Goal: Find contact information: Find contact information

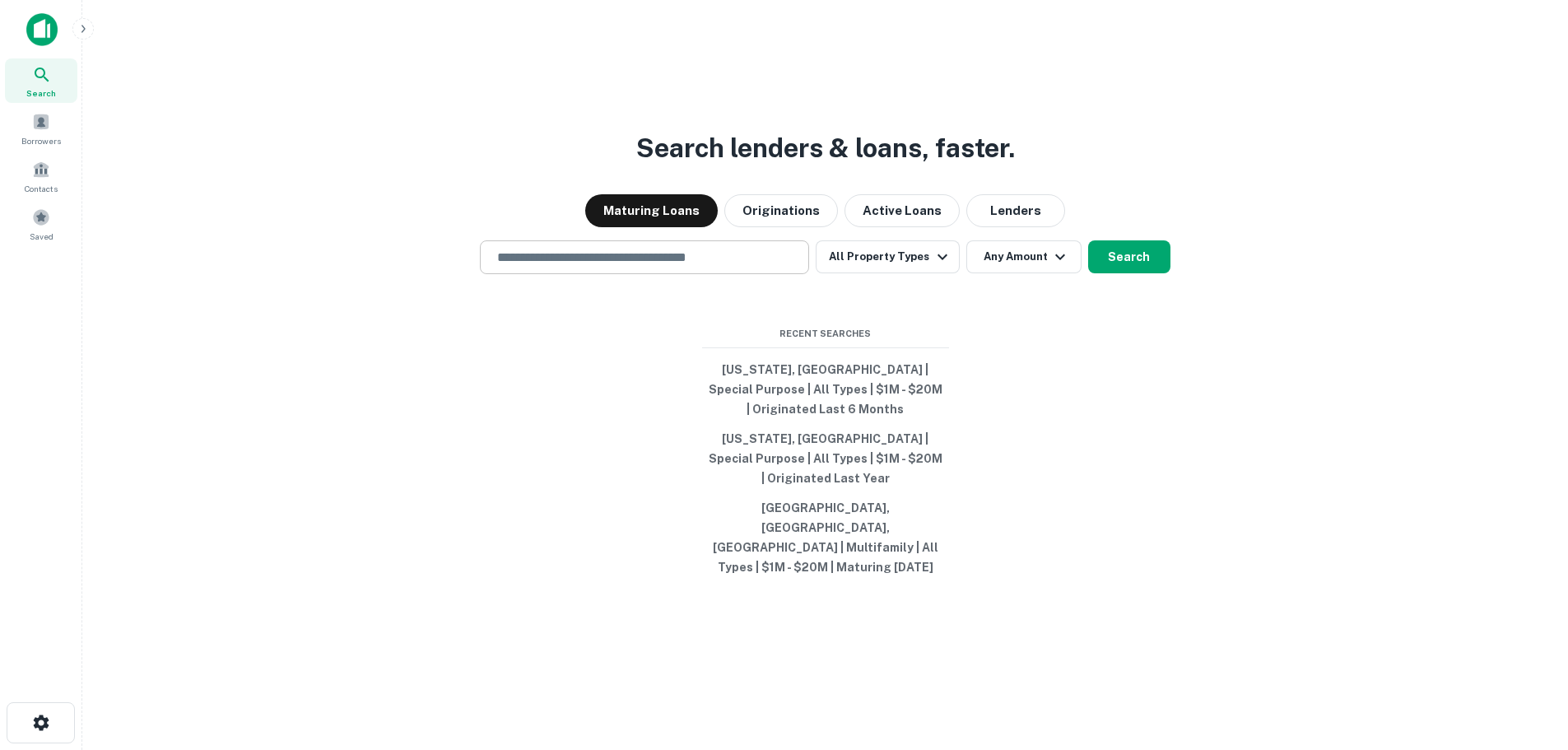
click at [731, 267] on input "text" at bounding box center [644, 257] width 314 height 19
type input "*********"
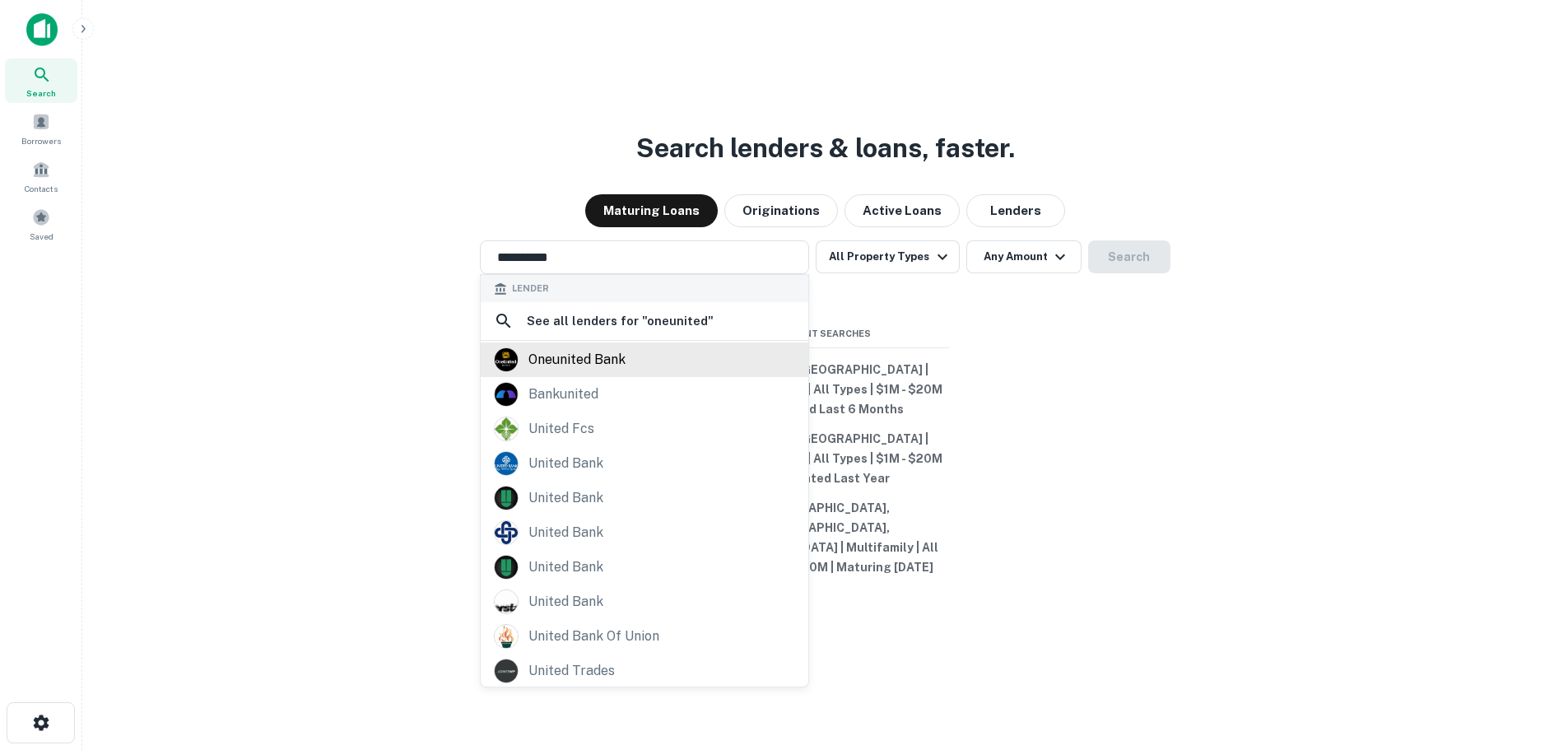
click at [582, 372] on div "oneunited bank" at bounding box center [576, 359] width 97 height 25
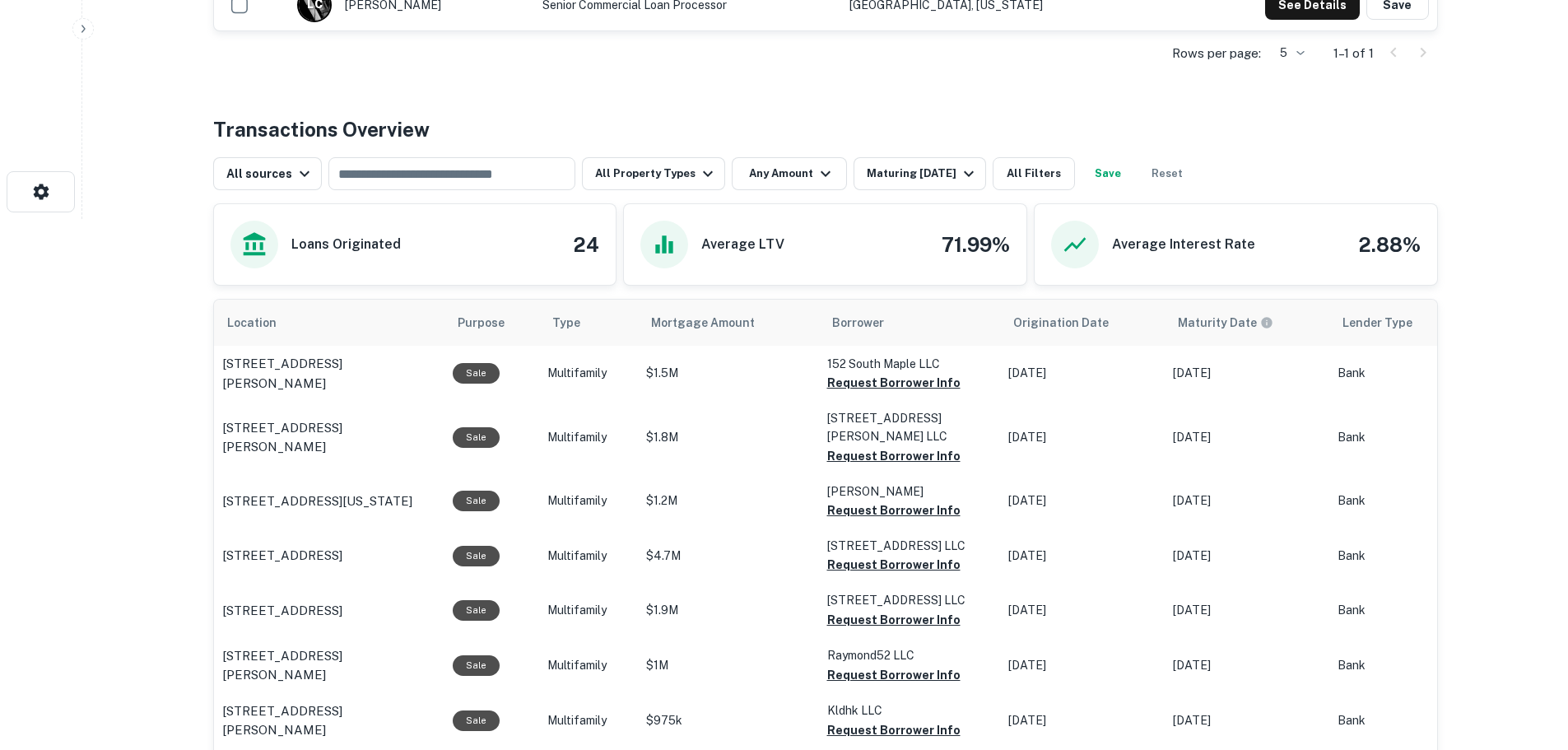
scroll to position [362, 0]
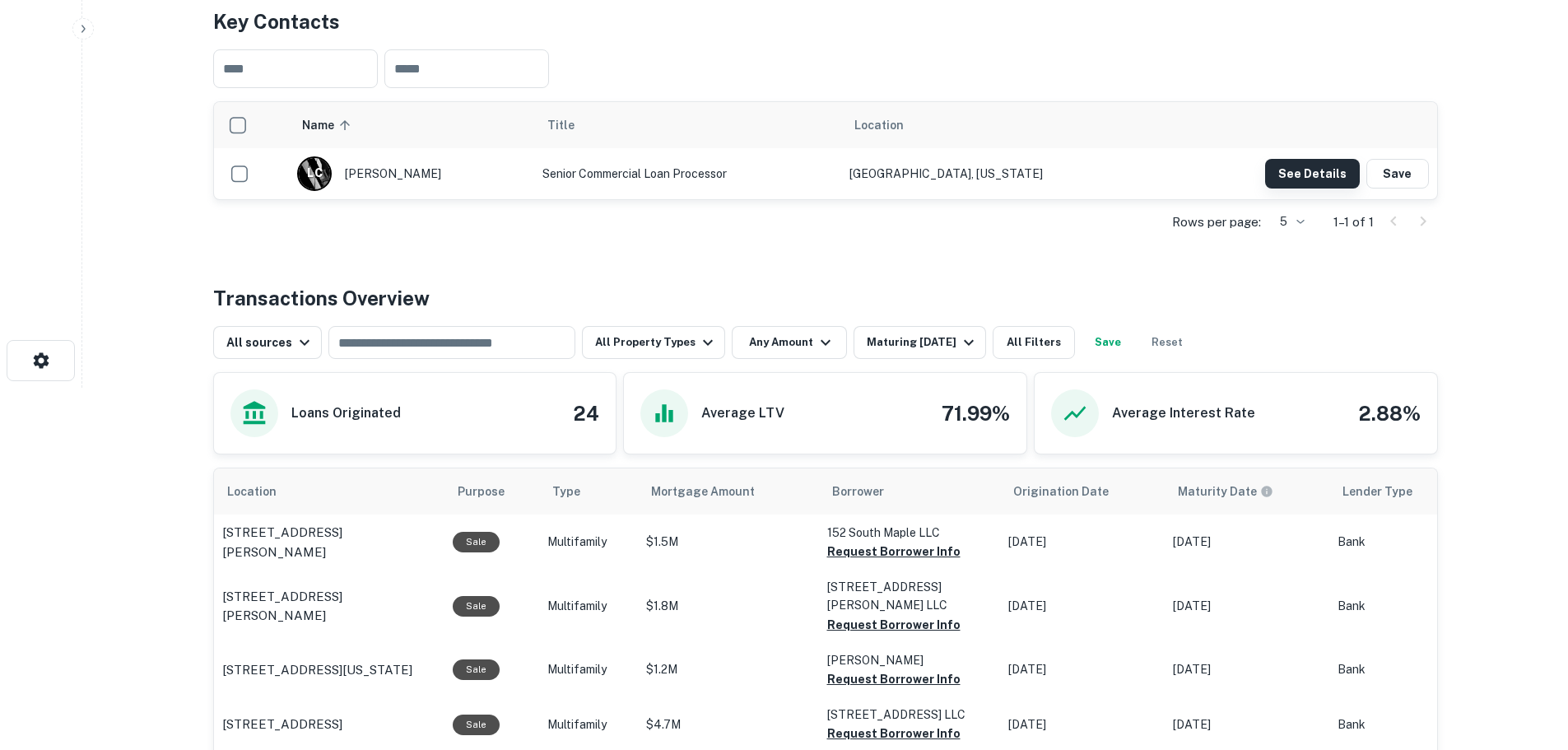
click at [1315, 179] on button "See Details" at bounding box center [1312, 173] width 94 height 29
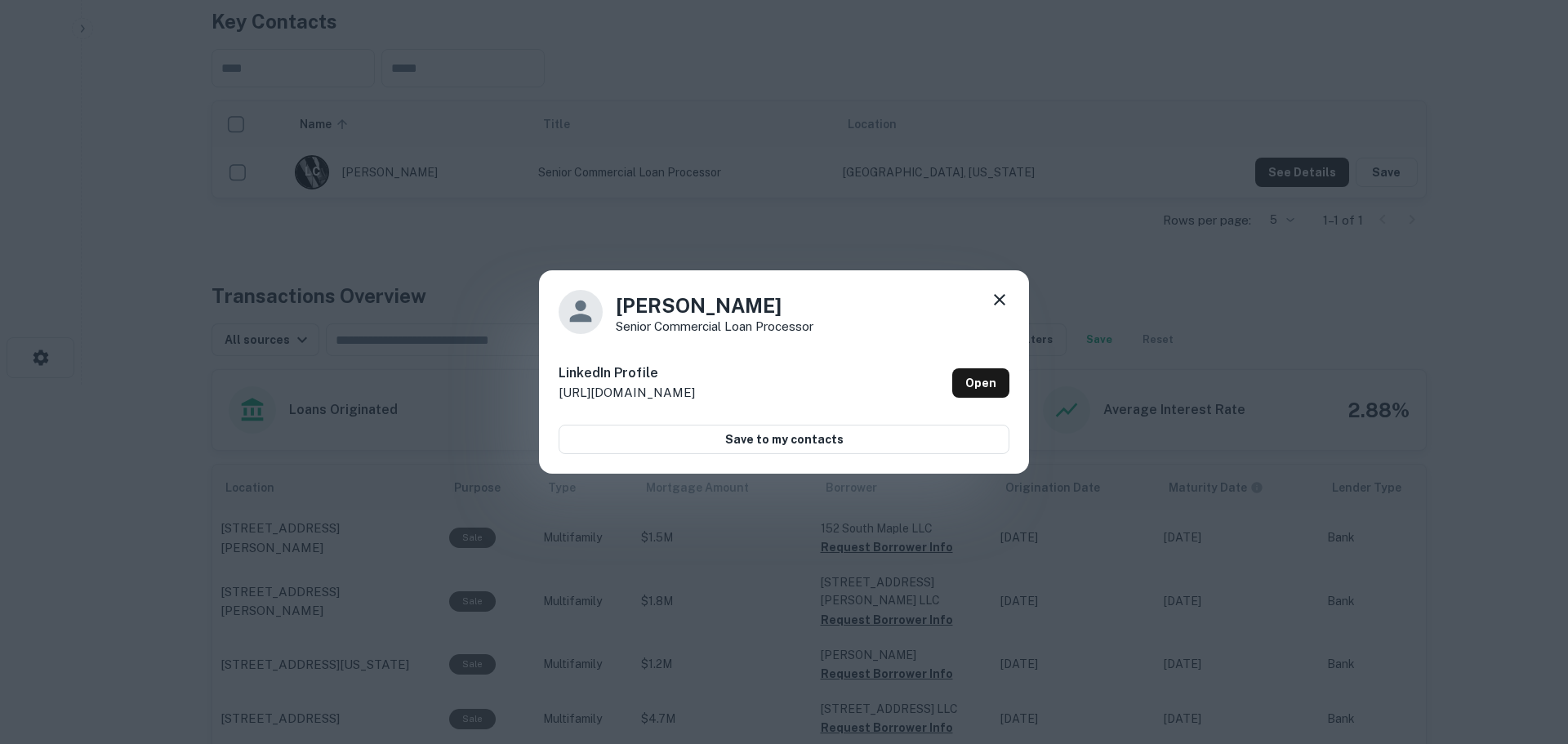
click at [1007, 301] on icon at bounding box center [1000, 299] width 19 height 19
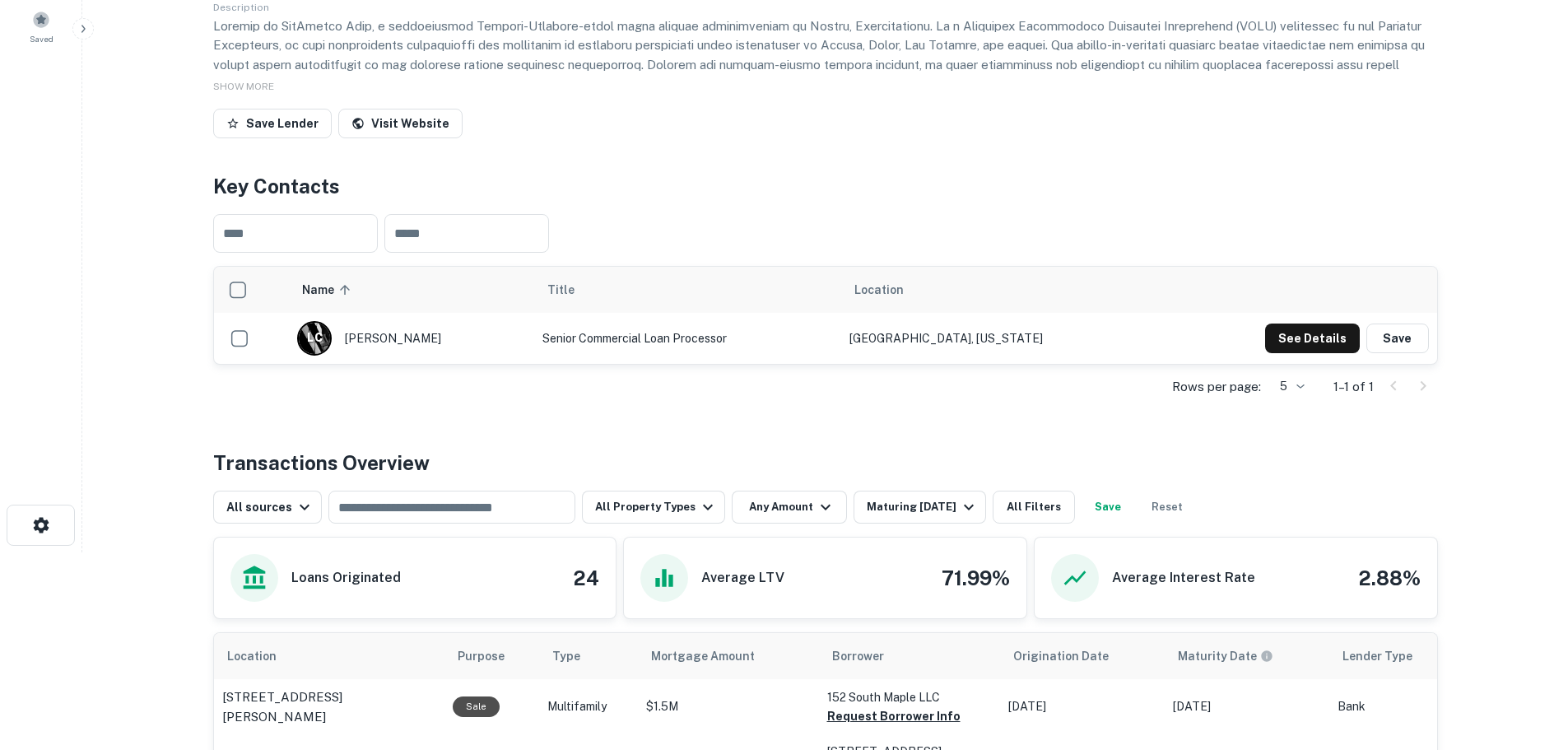
scroll to position [0, 0]
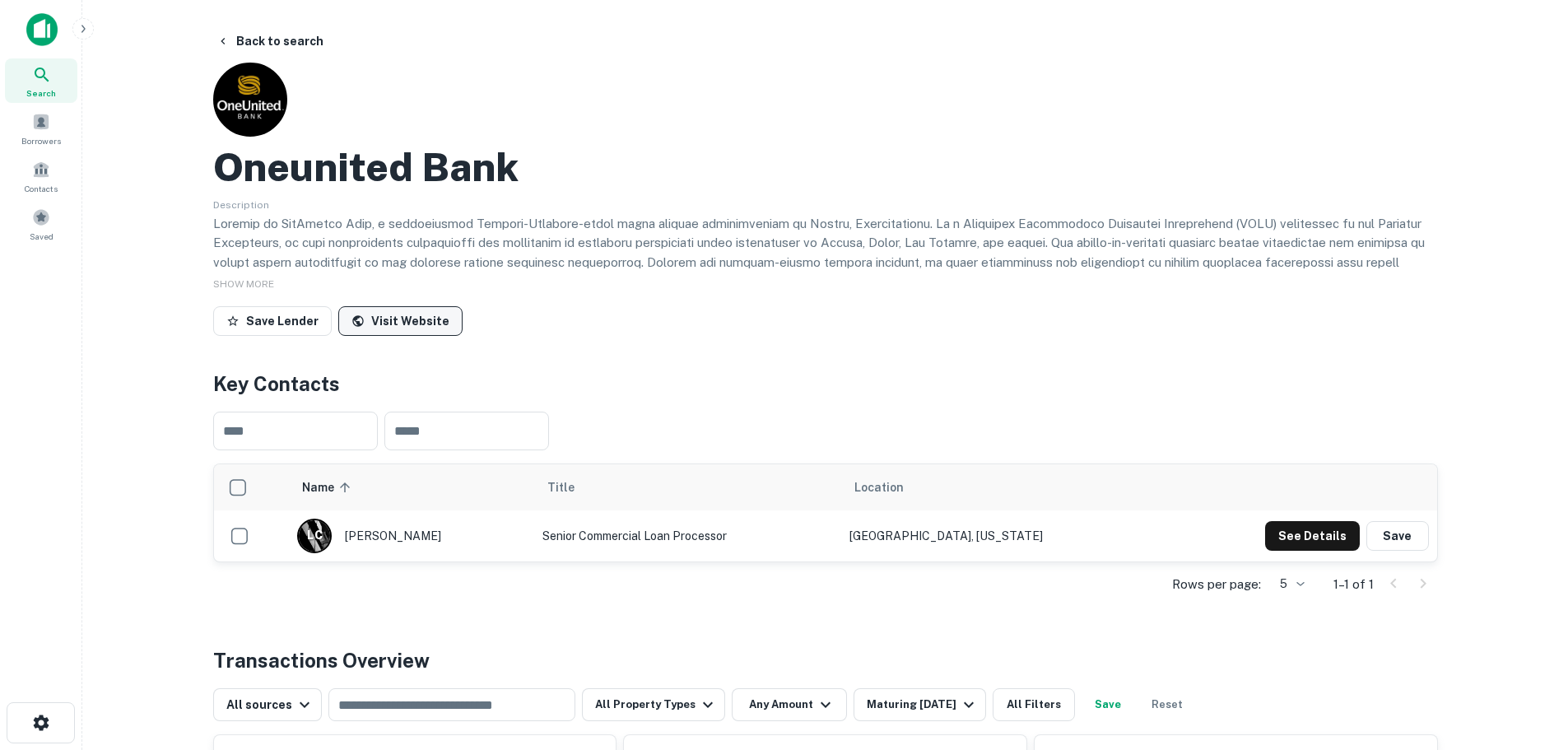
click at [409, 315] on link "Visit Website" at bounding box center [400, 320] width 125 height 29
